Goal: Book appointment/travel/reservation

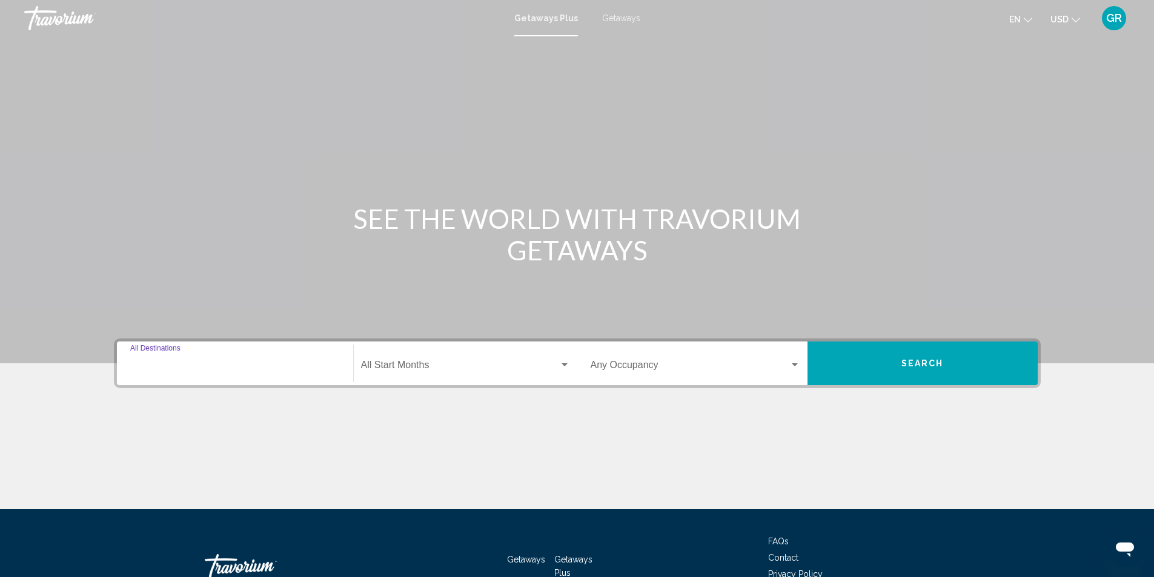
click at [149, 370] on input "Destination All Destinations" at bounding box center [235, 367] width 210 height 11
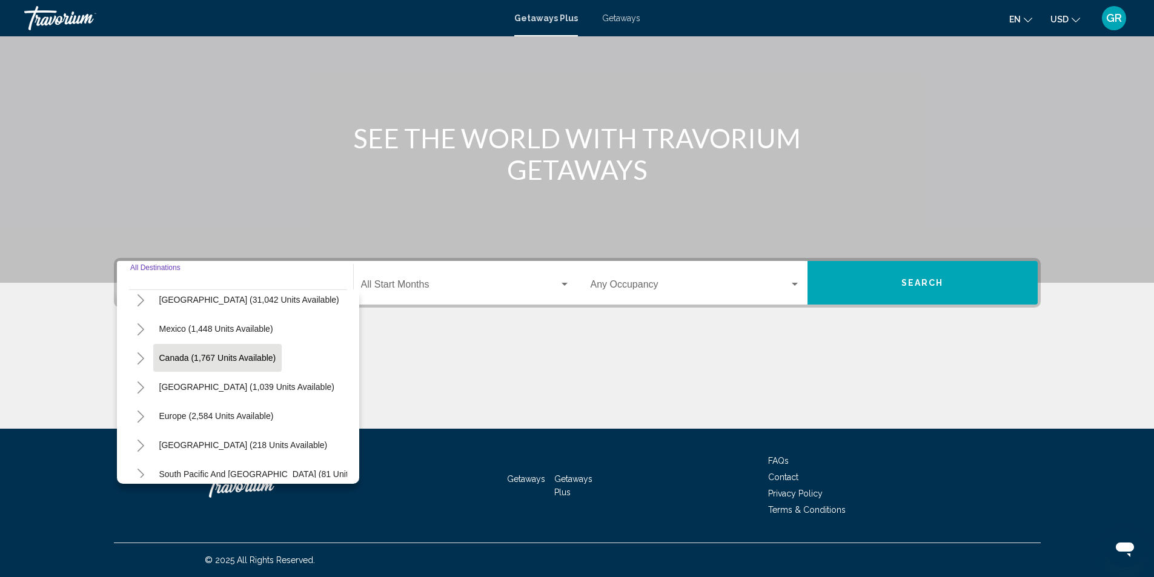
scroll to position [61, 0]
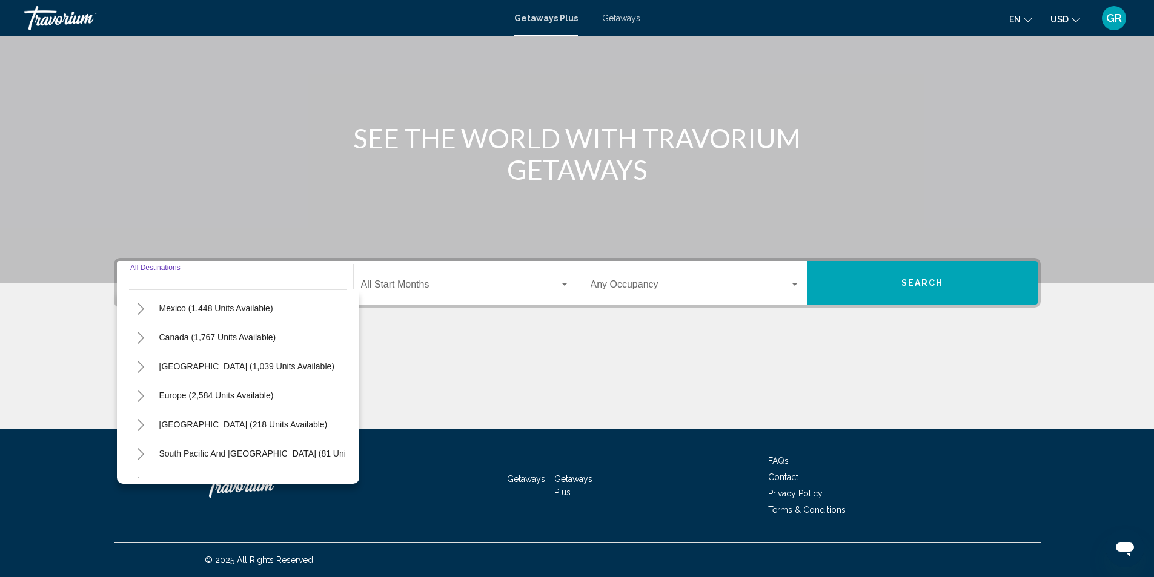
click at [142, 395] on icon "Toggle Europe (2,584 units available)" at bounding box center [141, 396] width 7 height 12
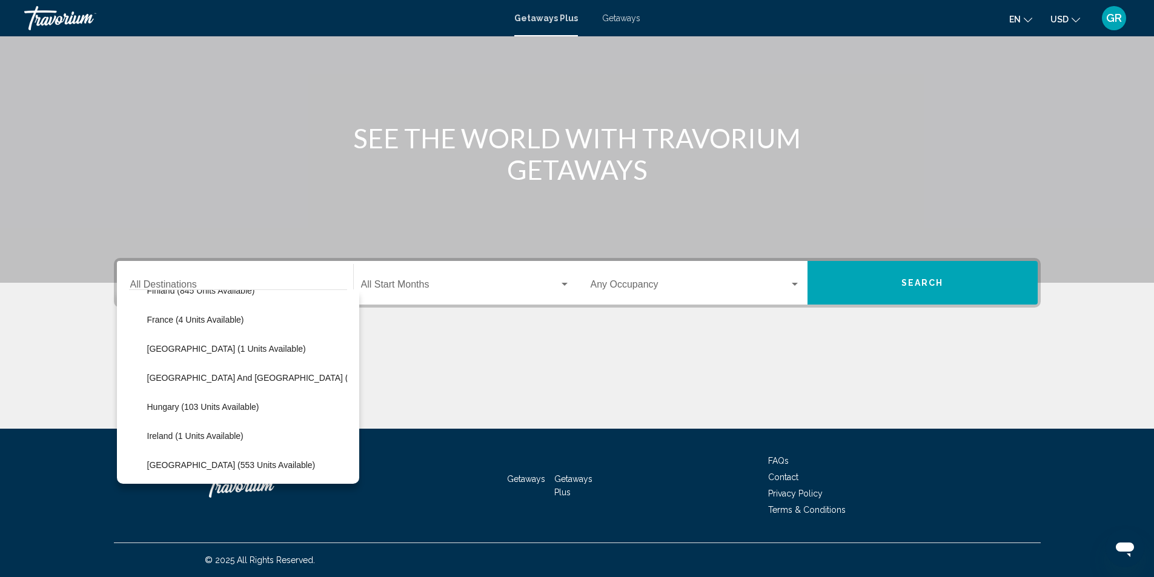
scroll to position [303, 0]
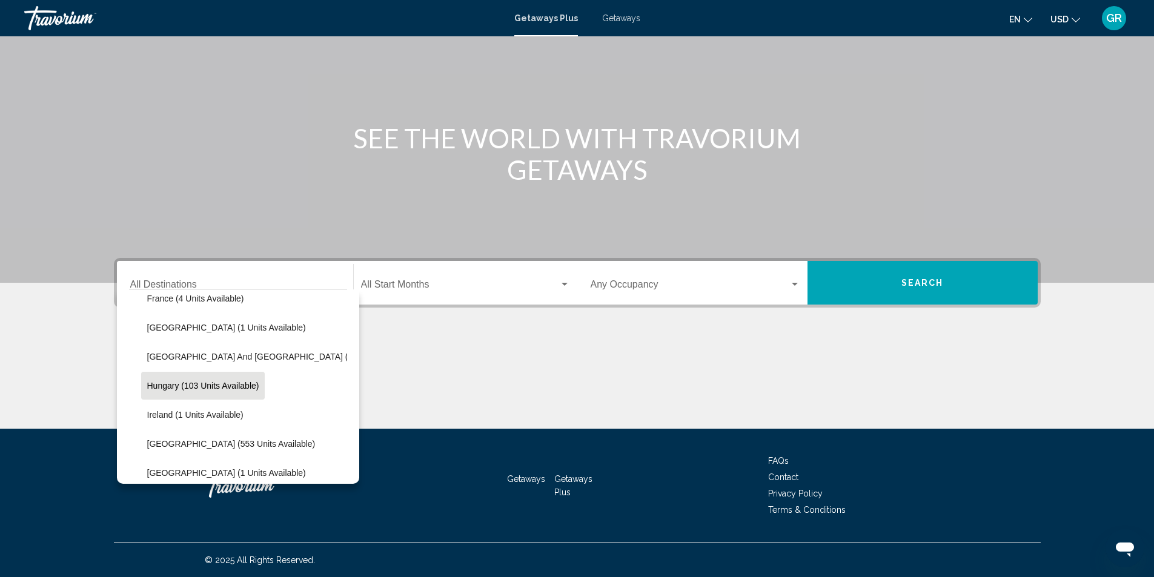
click at [198, 388] on span "Hungary (103 units available)" at bounding box center [203, 386] width 112 height 10
type input "**********"
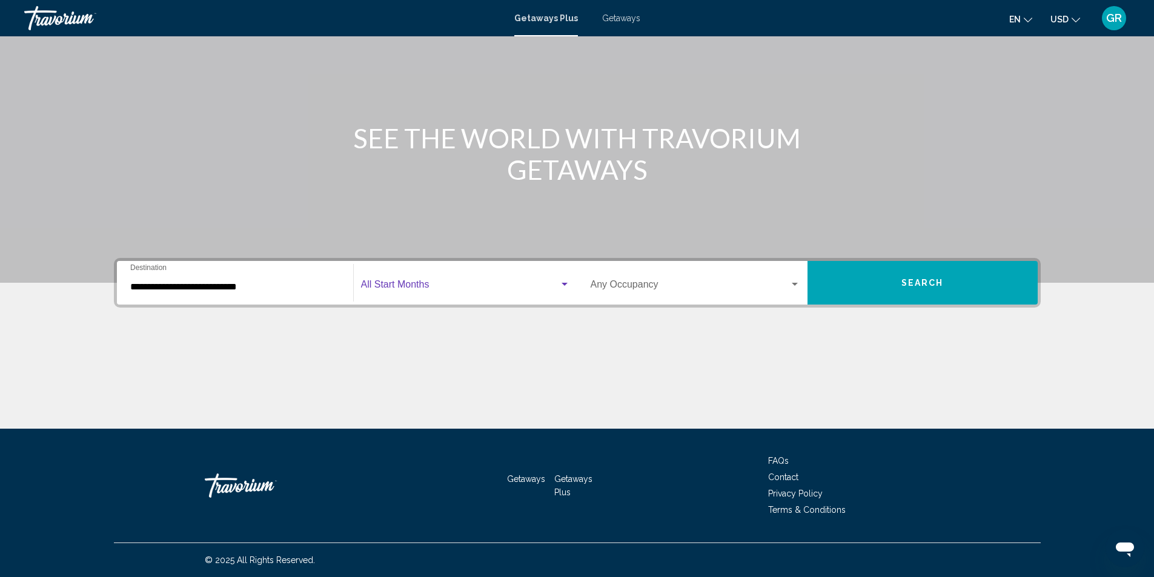
click at [399, 283] on span "Search widget" at bounding box center [460, 287] width 198 height 11
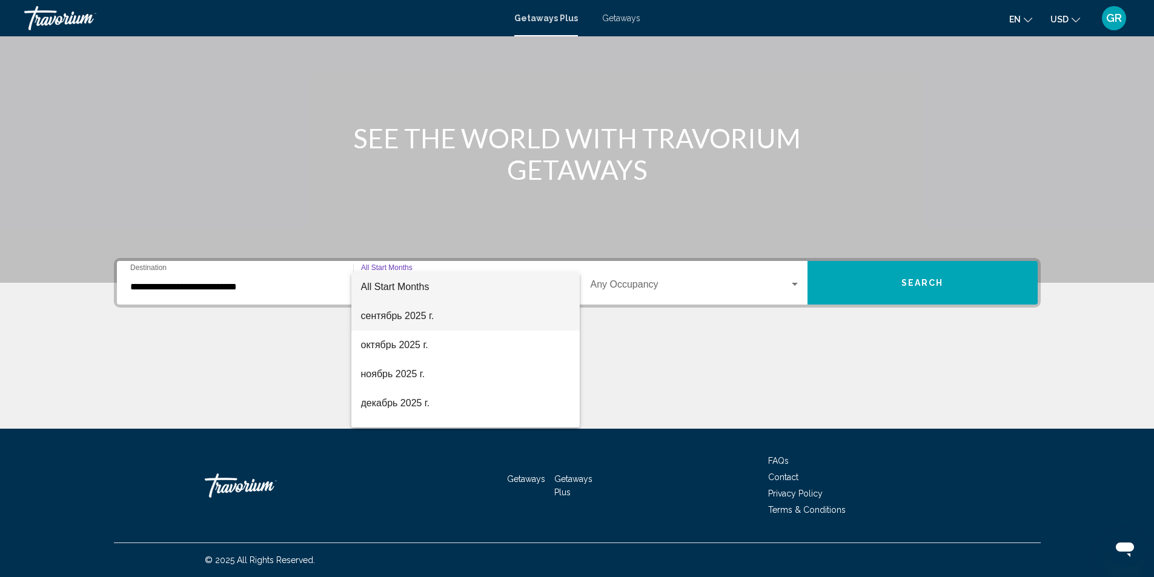
click at [408, 318] on span "сентябрь 2025 г." at bounding box center [465, 316] width 209 height 29
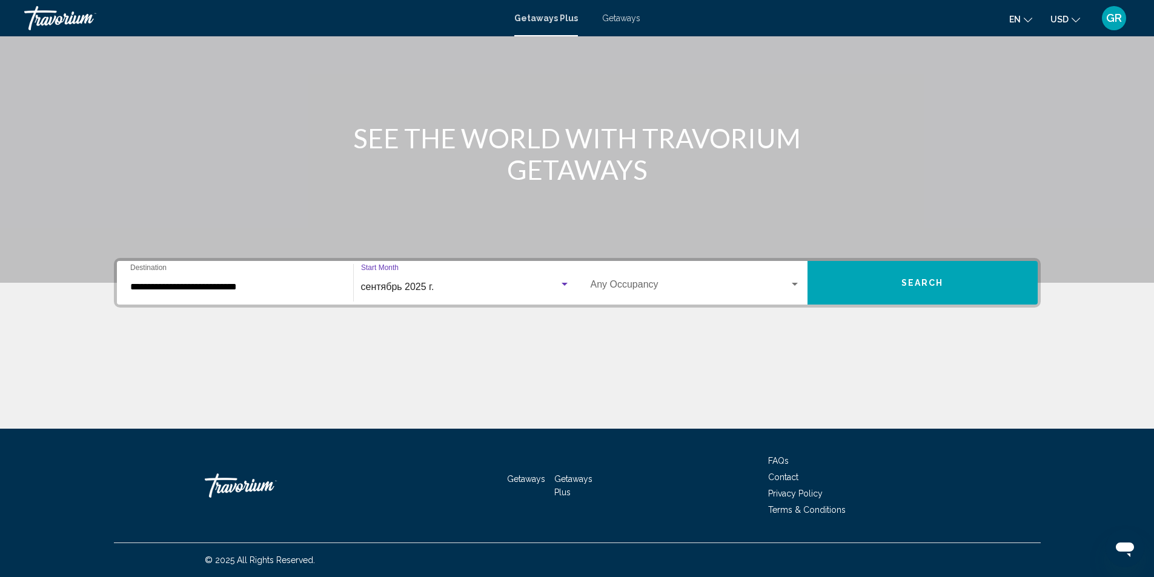
click at [910, 288] on button "Search" at bounding box center [923, 283] width 230 height 44
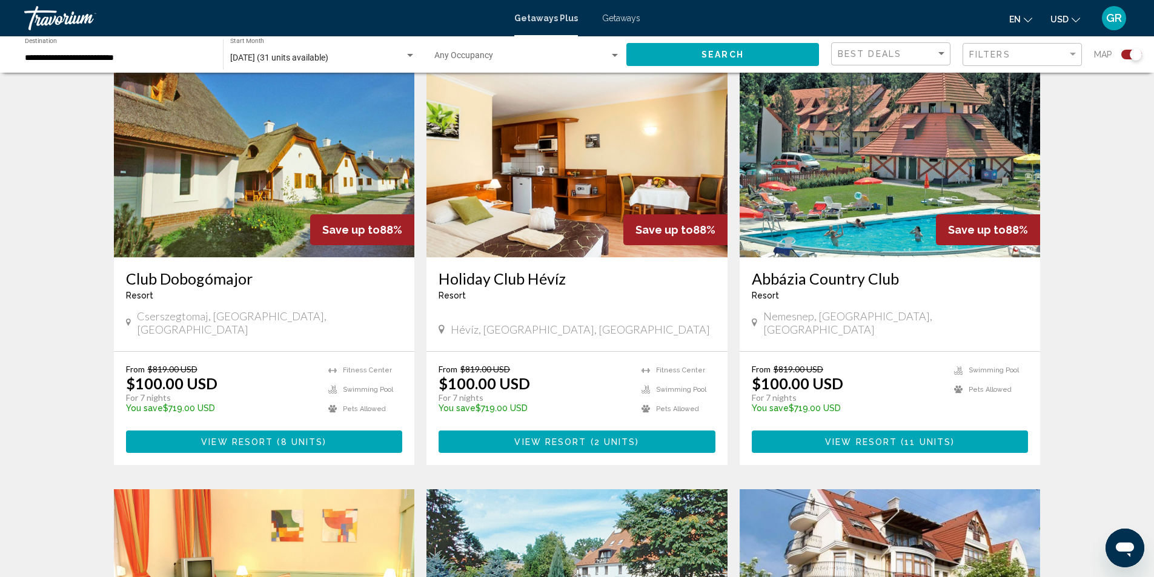
scroll to position [424, 0]
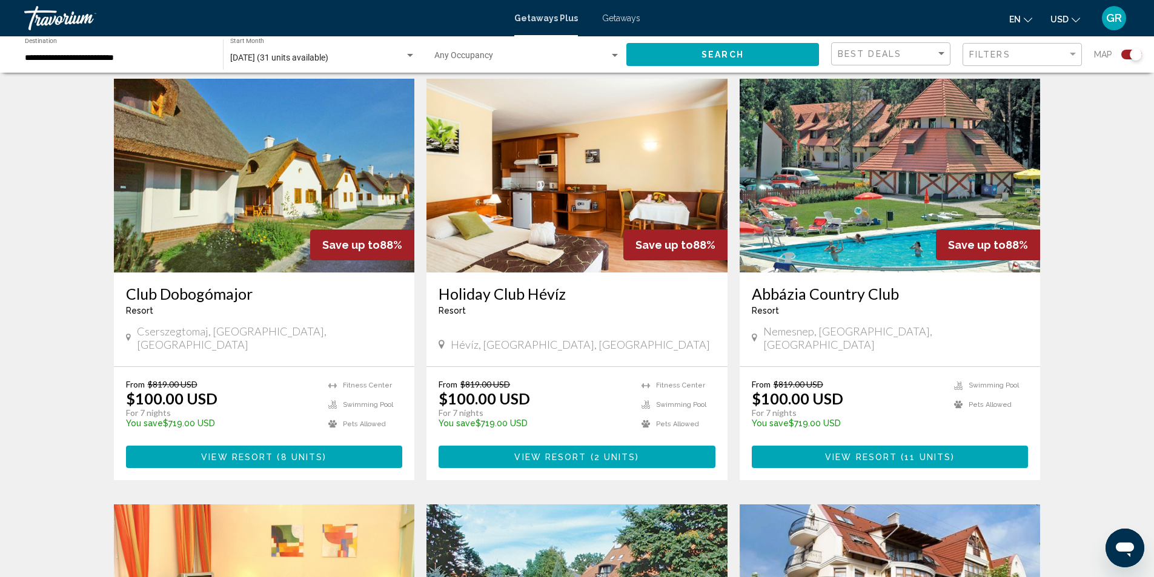
click at [175, 332] on span "Cserszegtomaj, [GEOGRAPHIC_DATA], [GEOGRAPHIC_DATA]" at bounding box center [269, 338] width 265 height 27
copy span "Cserszegtomaj"
click at [469, 338] on span "Hévíz, [GEOGRAPHIC_DATA], [GEOGRAPHIC_DATA]" at bounding box center [580, 344] width 259 height 13
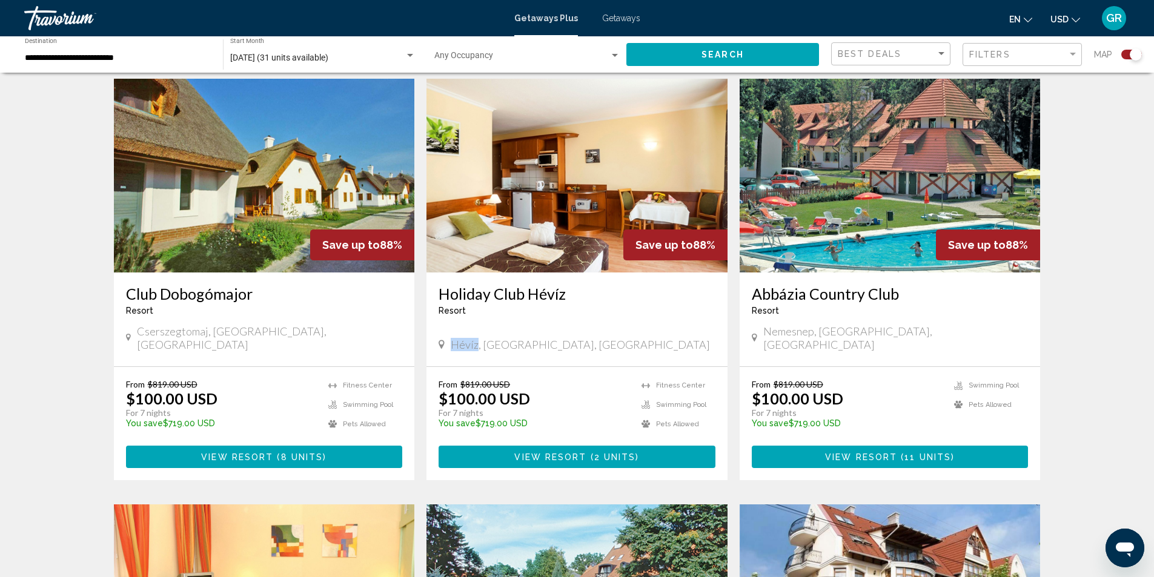
copy span "Hévíz"
click at [791, 330] on span "Nemesnep, [GEOGRAPHIC_DATA], [GEOGRAPHIC_DATA]" at bounding box center [896, 338] width 265 height 27
copy span "Nemesnep"
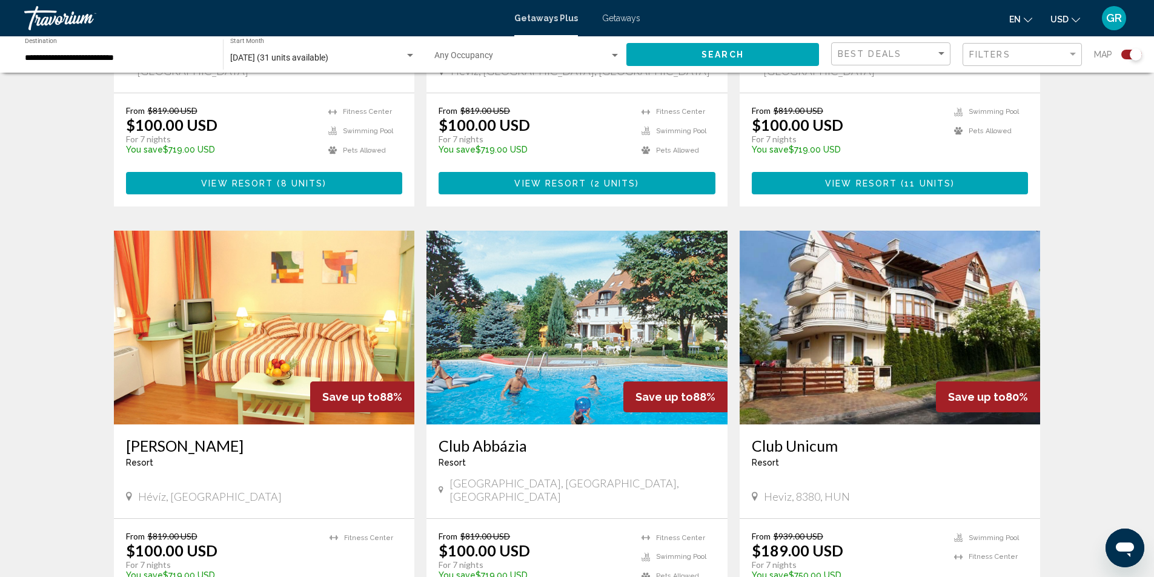
scroll to position [545, 0]
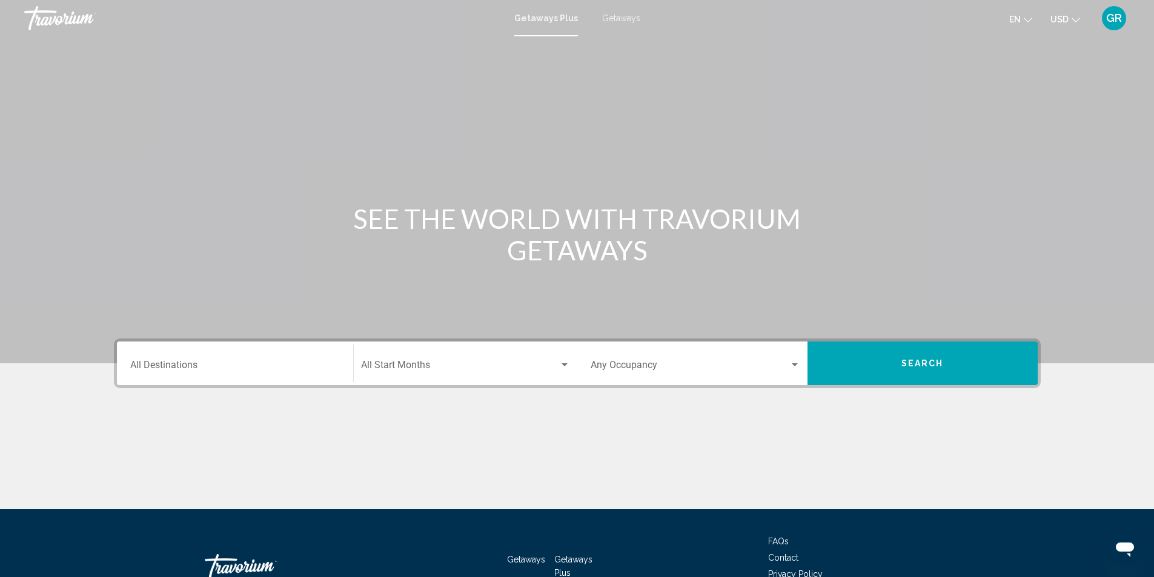
click at [250, 370] on input "Destination All Destinations" at bounding box center [235, 367] width 210 height 11
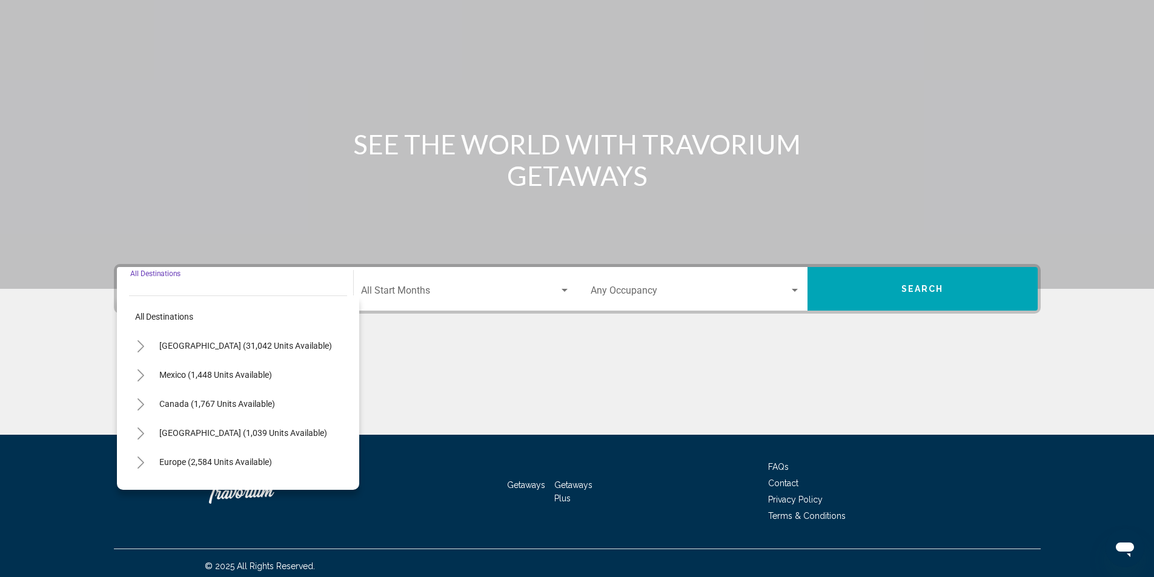
scroll to position [81, 0]
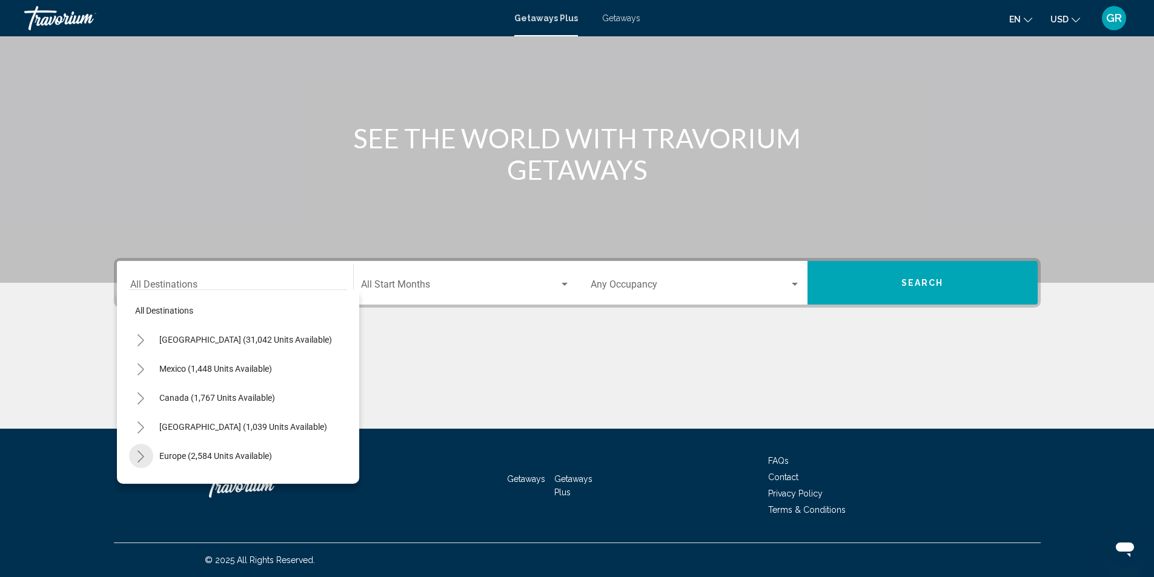
click at [145, 454] on icon "Toggle Europe (2,584 units available)" at bounding box center [140, 457] width 9 height 12
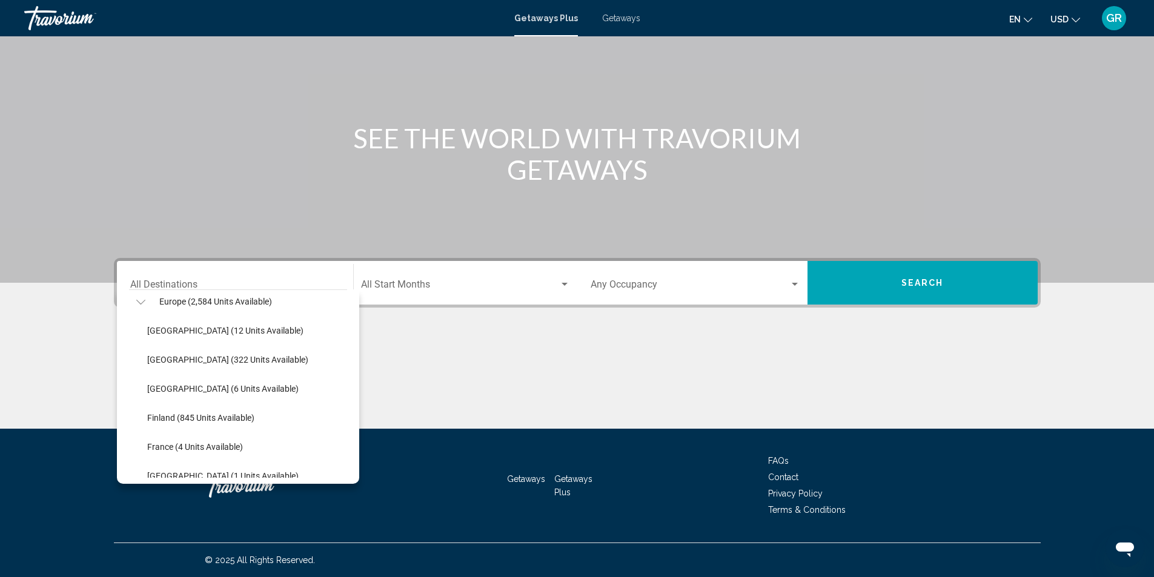
scroll to position [182, 0]
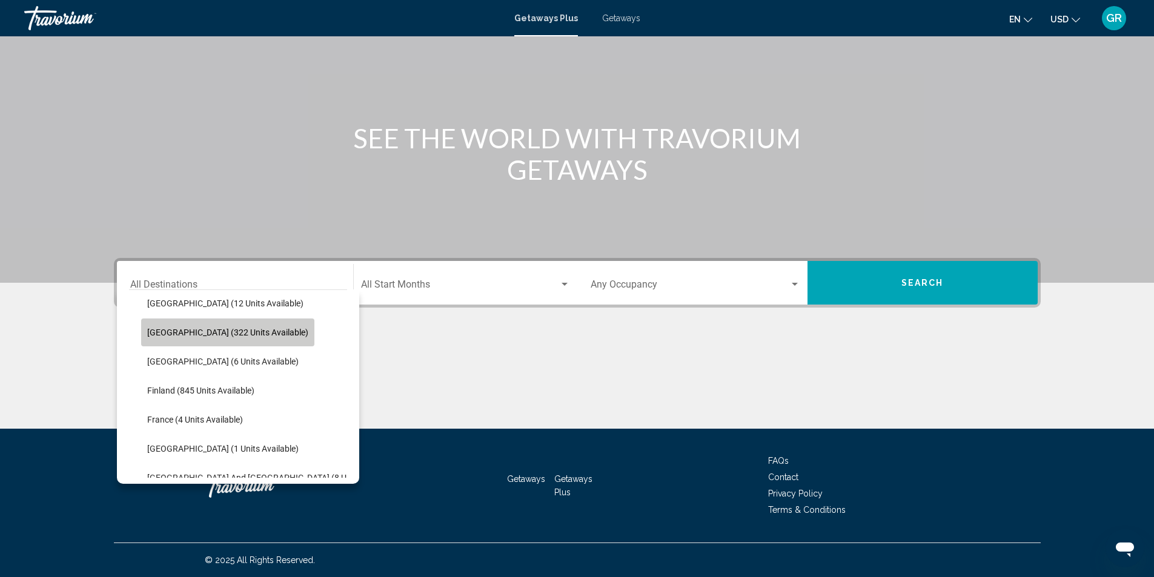
click at [234, 330] on span "[GEOGRAPHIC_DATA] (322 units available)" at bounding box center [227, 333] width 161 height 10
type input "**********"
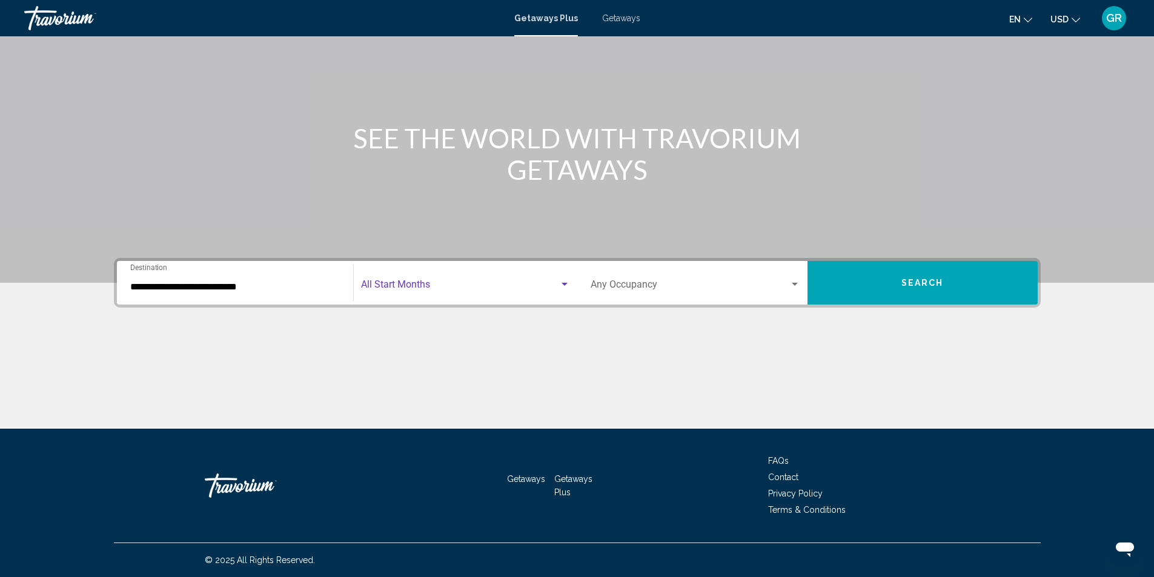
click at [450, 285] on span "Search widget" at bounding box center [460, 287] width 198 height 11
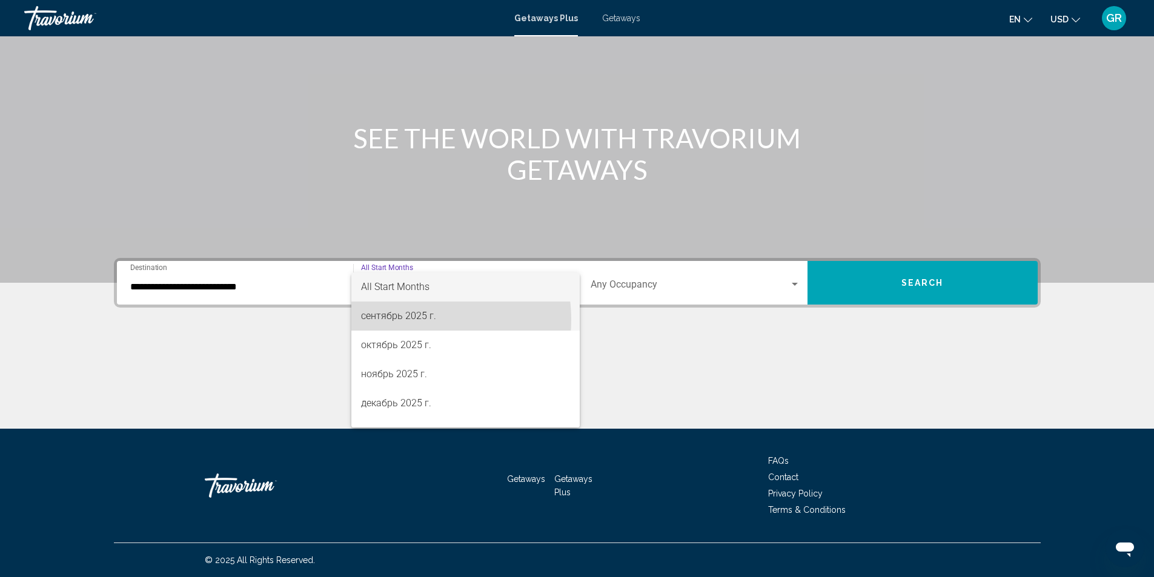
click at [411, 320] on span "сентябрь 2025 г." at bounding box center [465, 316] width 209 height 29
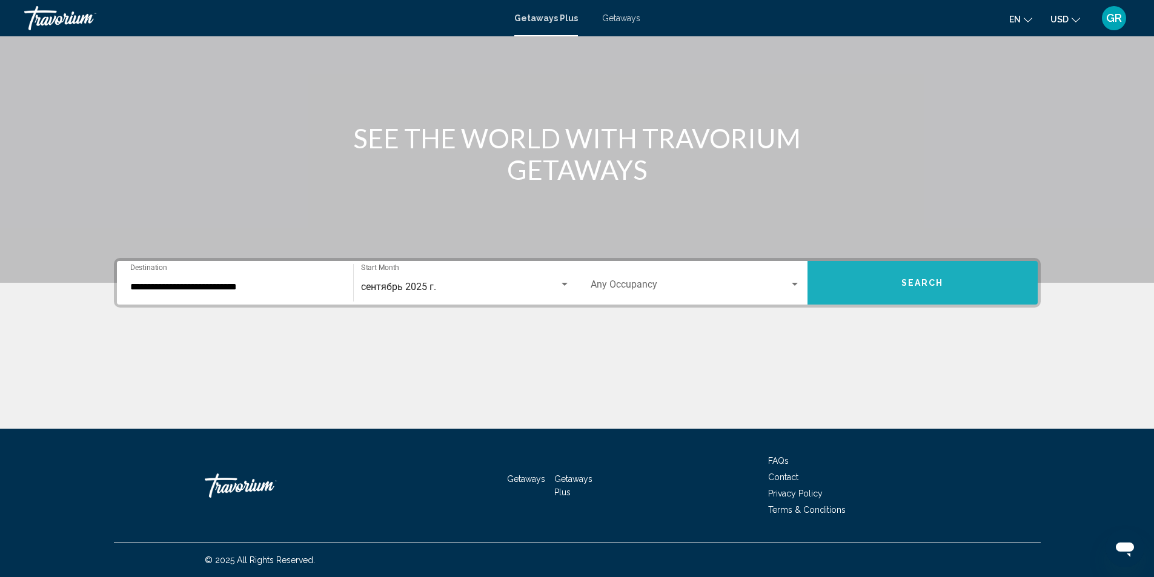
click at [888, 285] on button "Search" at bounding box center [923, 283] width 230 height 44
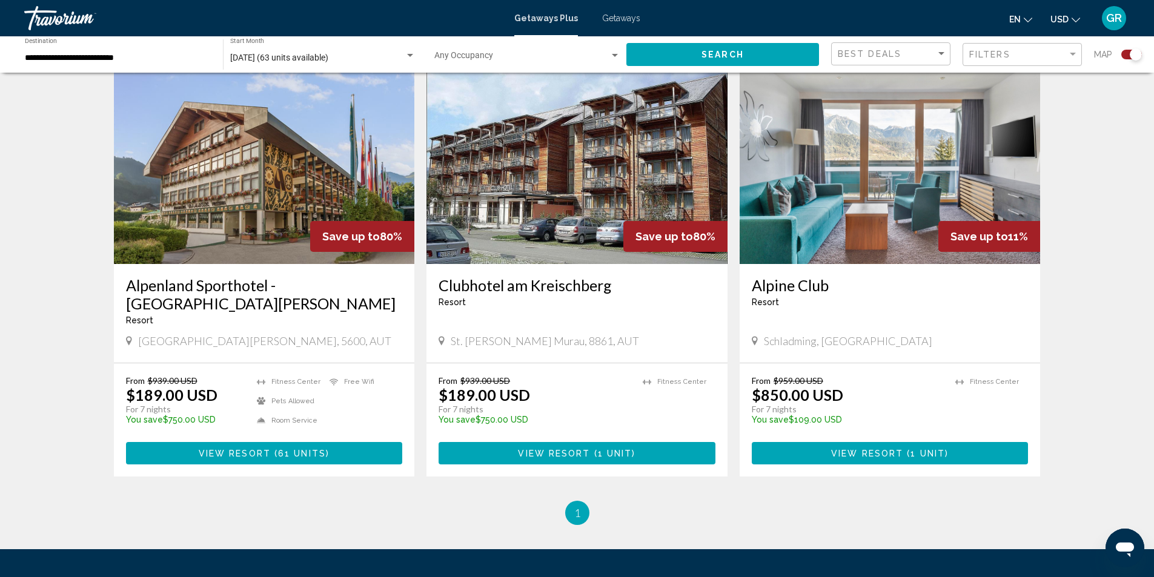
scroll to position [432, 0]
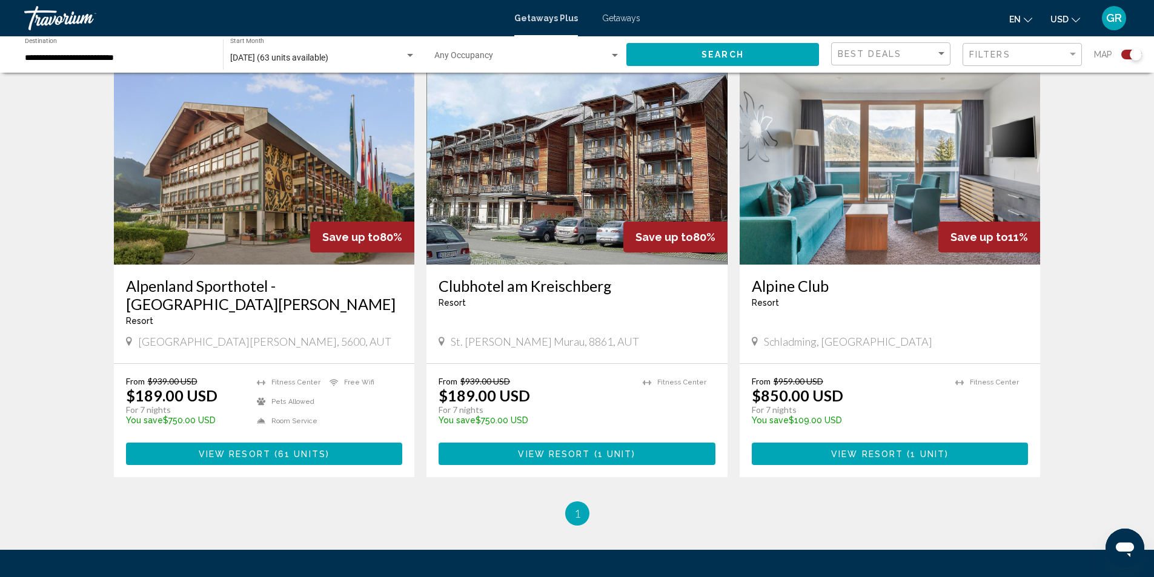
click at [351, 457] on button "View Resort ( 61 units )" at bounding box center [264, 454] width 277 height 22
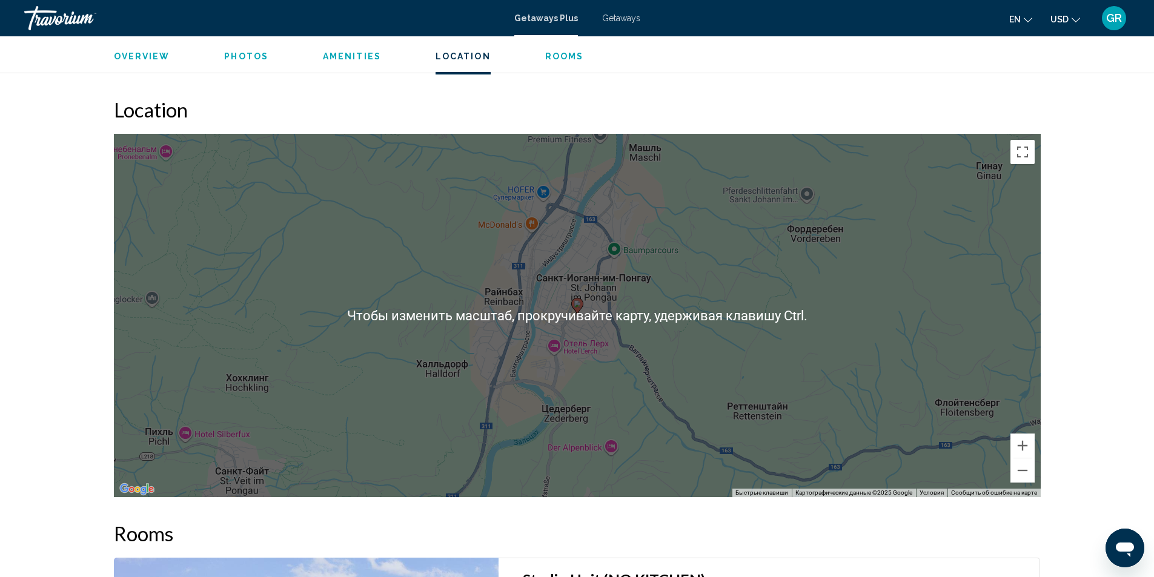
scroll to position [1515, 0]
